Goal: Understand process/instructions: Learn how to perform a task or action

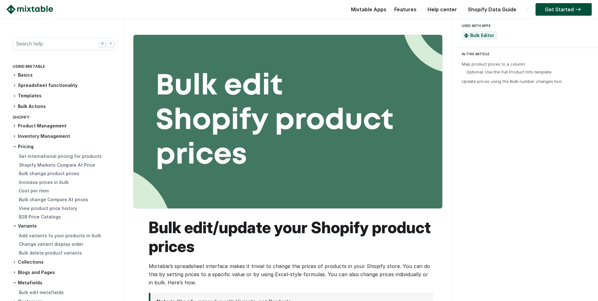
click at [30, 72] on h3 "Basics" at bounding box center [65, 75] width 105 height 7
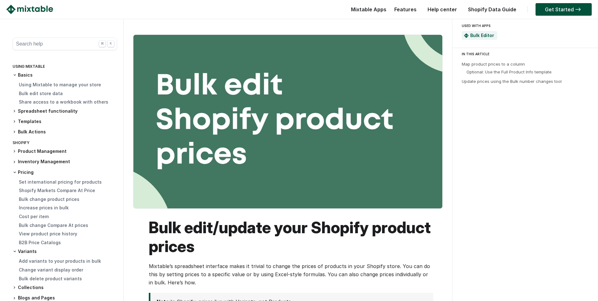
click at [38, 6] on img at bounding box center [29, 9] width 47 height 9
